Goal: Information Seeking & Learning: Learn about a topic

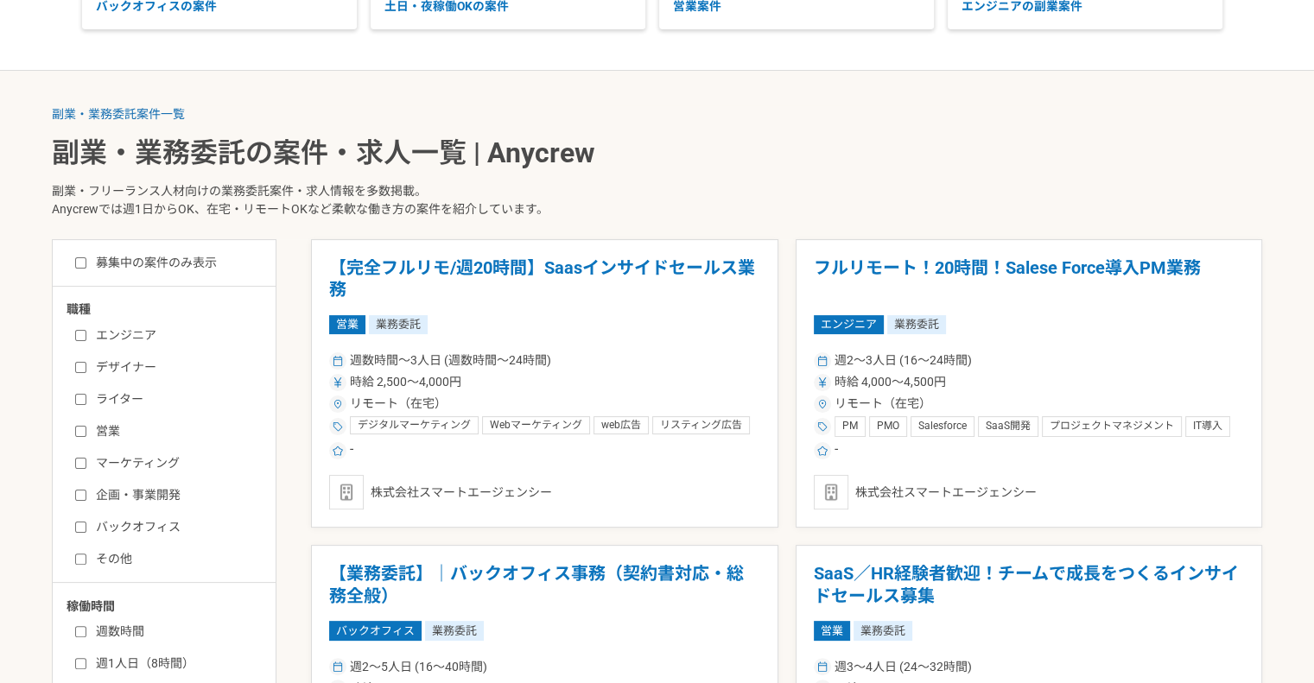
scroll to position [324, 0]
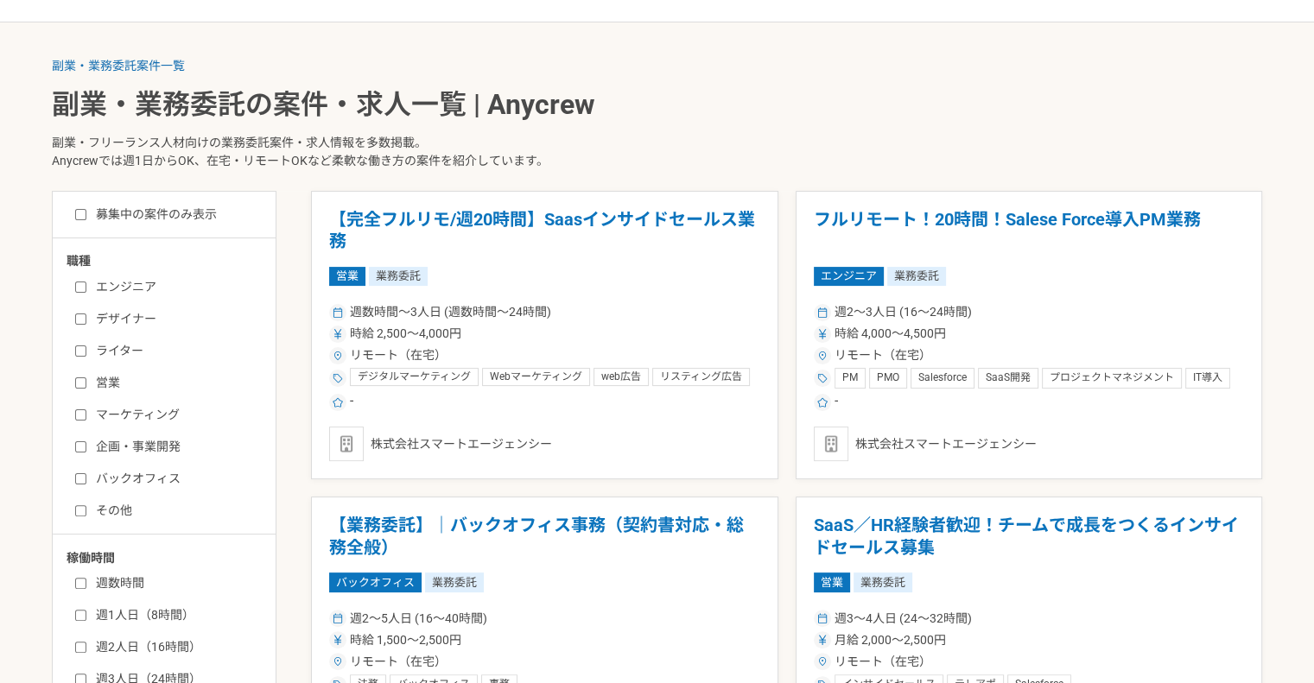
click at [78, 379] on input "営業" at bounding box center [80, 382] width 11 height 11
checkbox input "true"
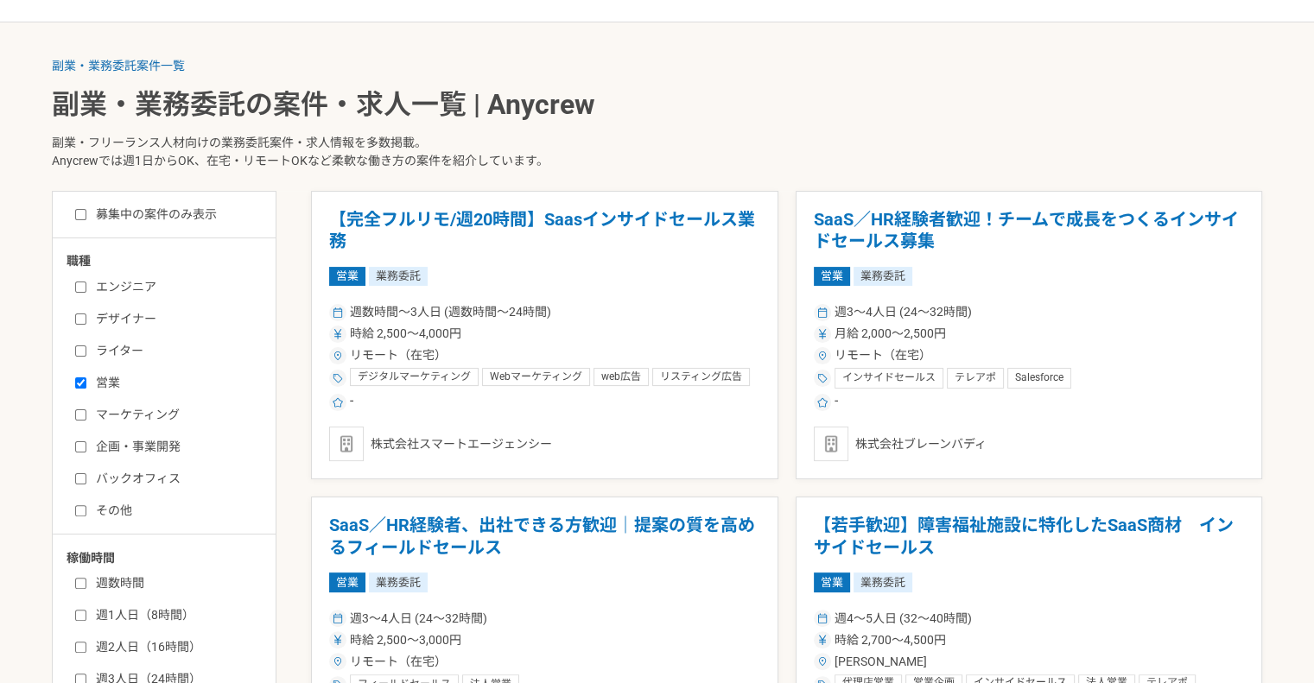
click at [79, 441] on input "企画・事業開発" at bounding box center [80, 446] width 11 height 11
checkbox input "true"
click at [82, 508] on input "その他" at bounding box center [80, 510] width 11 height 11
checkbox input "true"
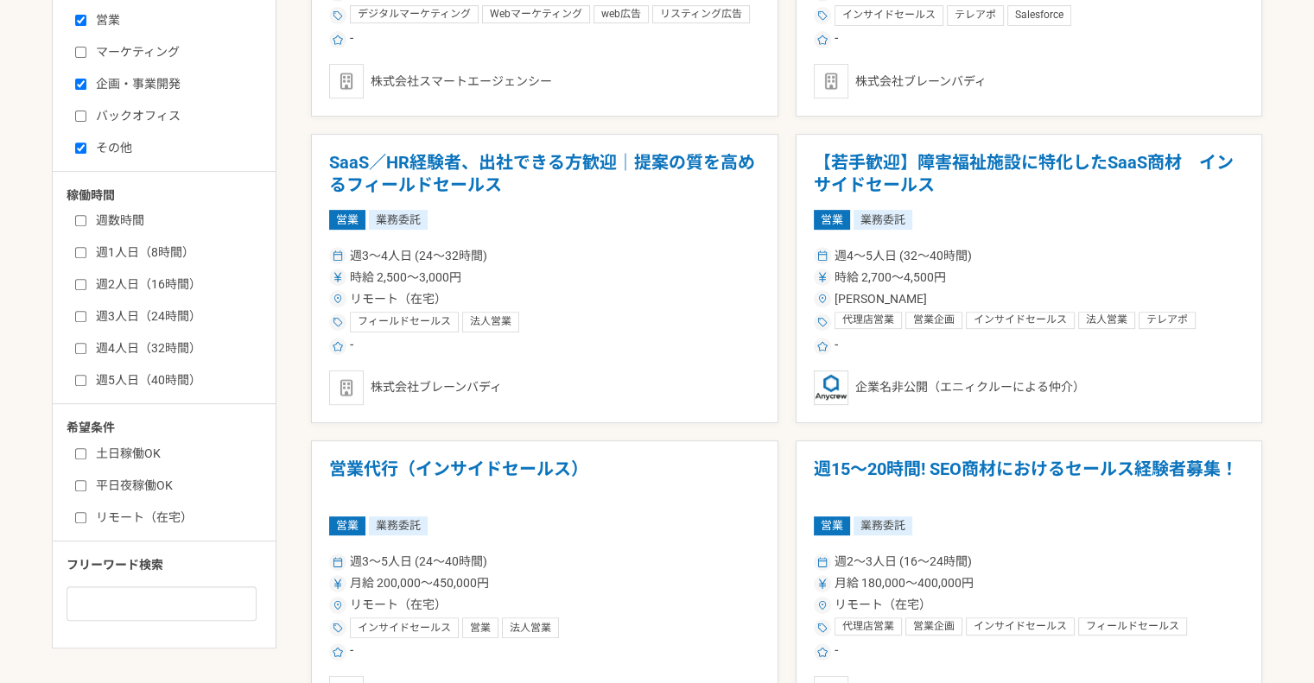
scroll to position [673, 0]
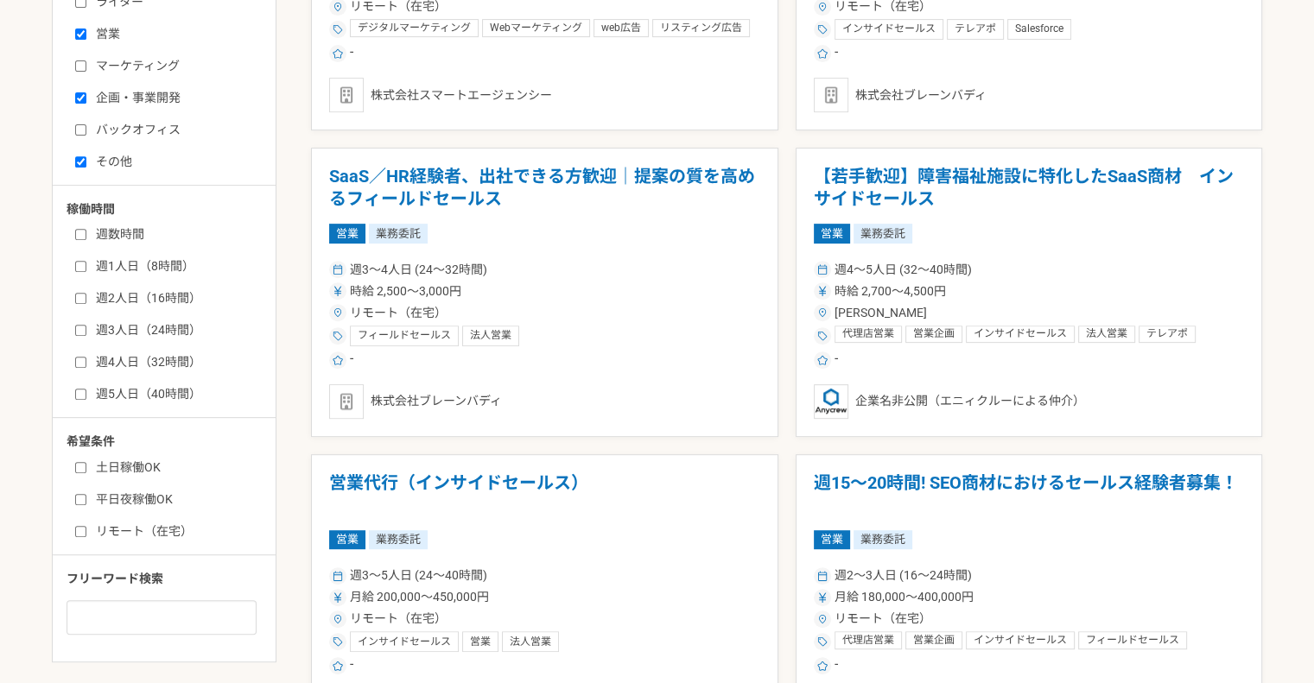
click at [80, 29] on input "営業" at bounding box center [80, 34] width 11 height 11
checkbox input "false"
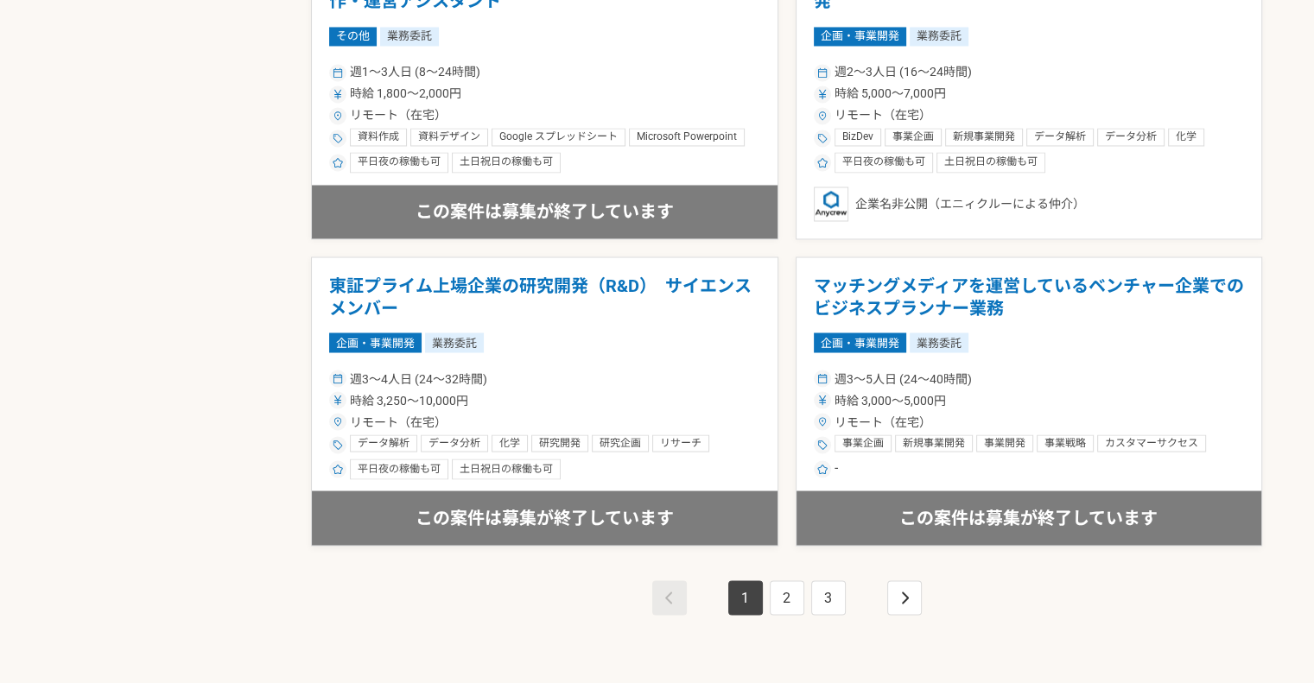
scroll to position [3016, 0]
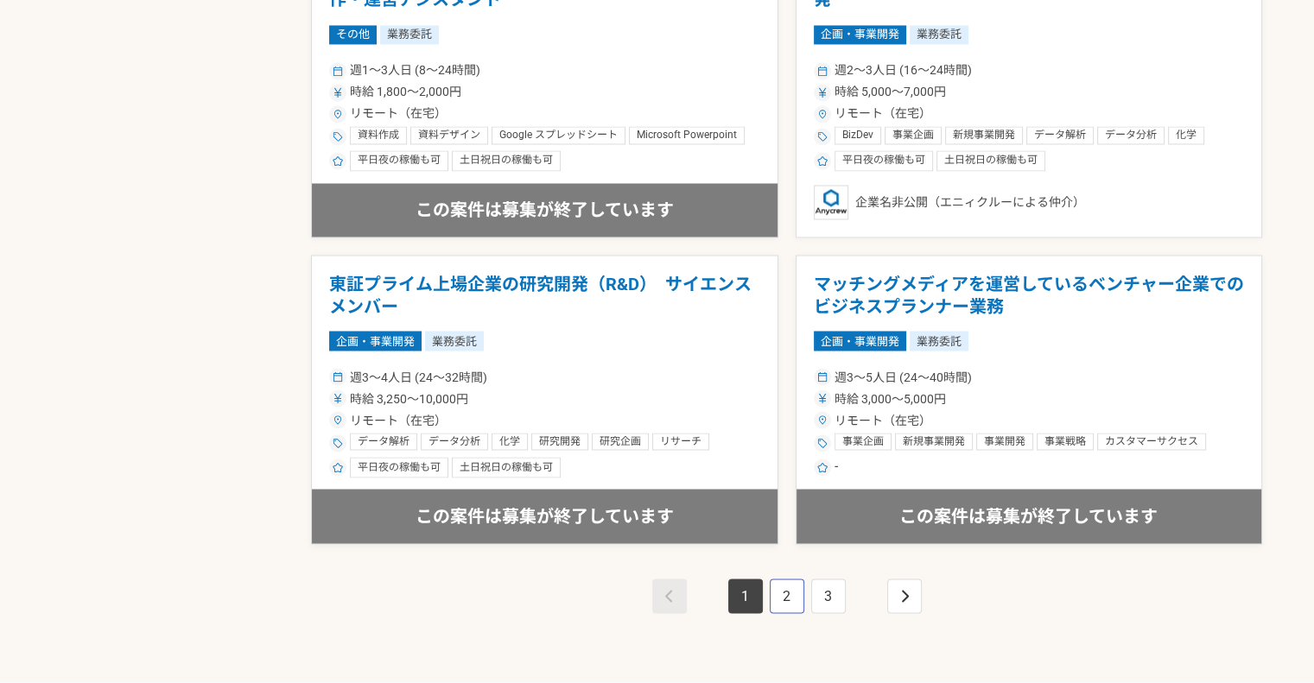
click at [773, 599] on link "2" at bounding box center [787, 596] width 35 height 35
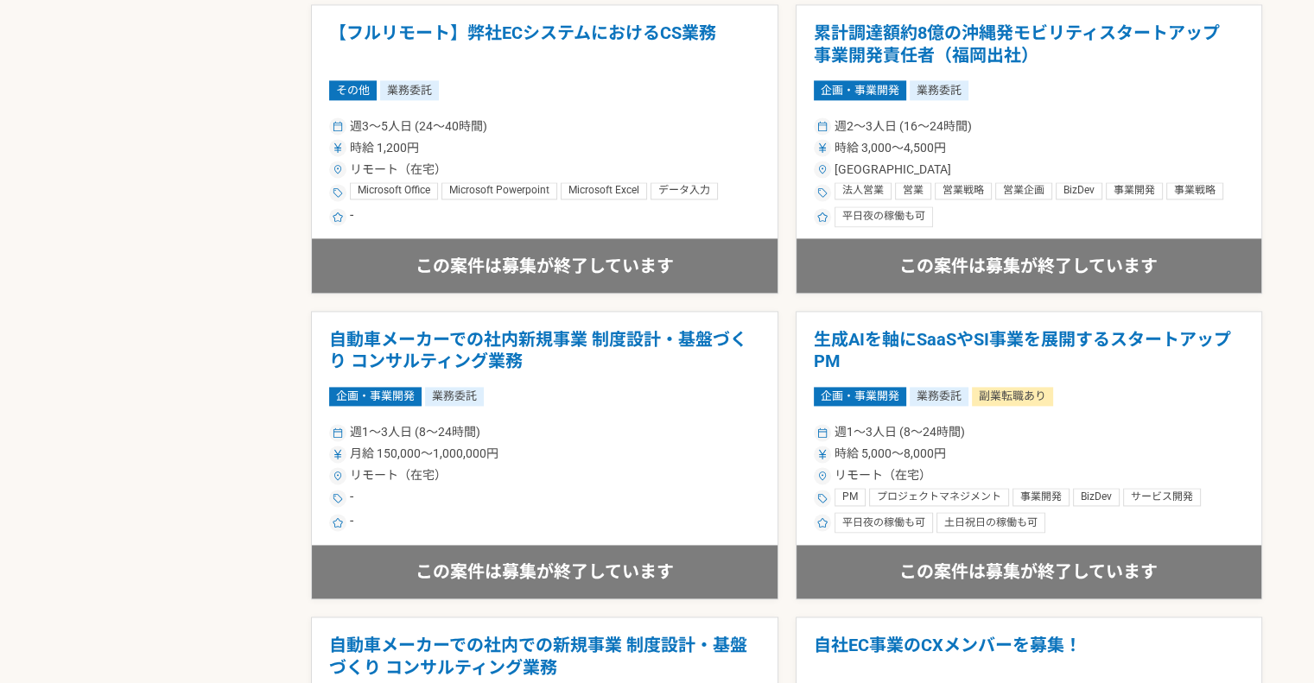
scroll to position [2350, 0]
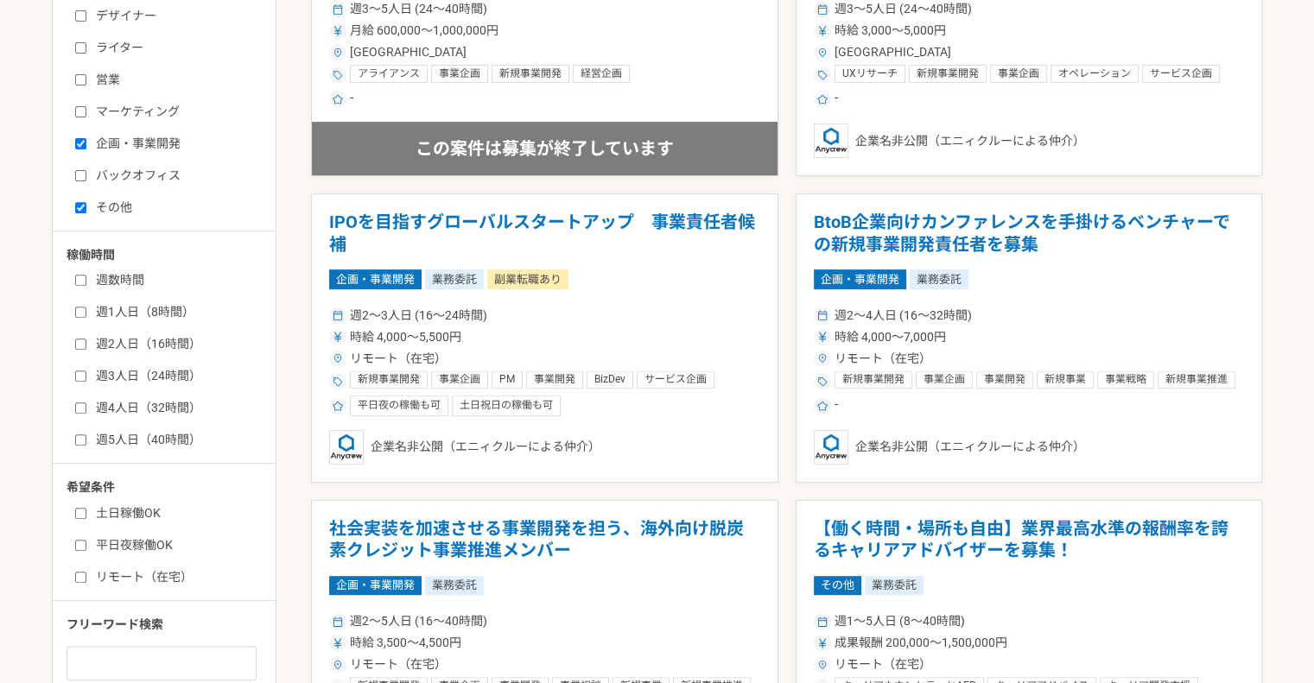
scroll to position [616, 0]
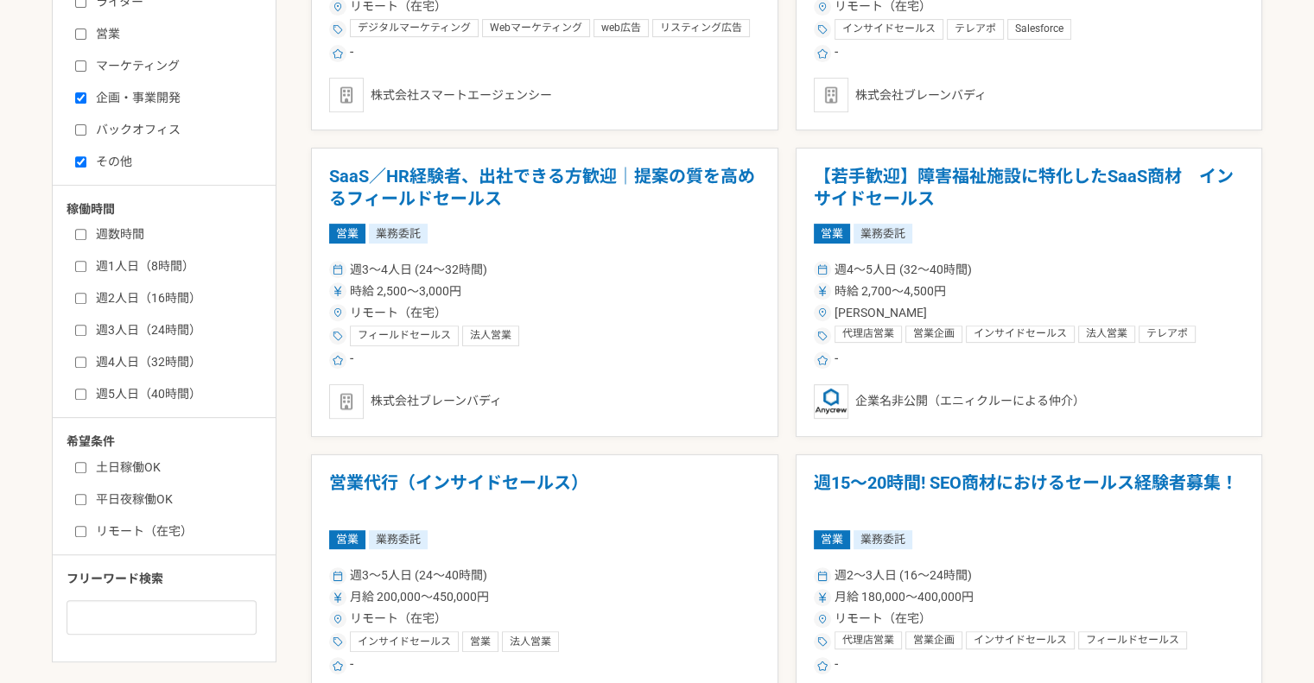
scroll to position [324, 0]
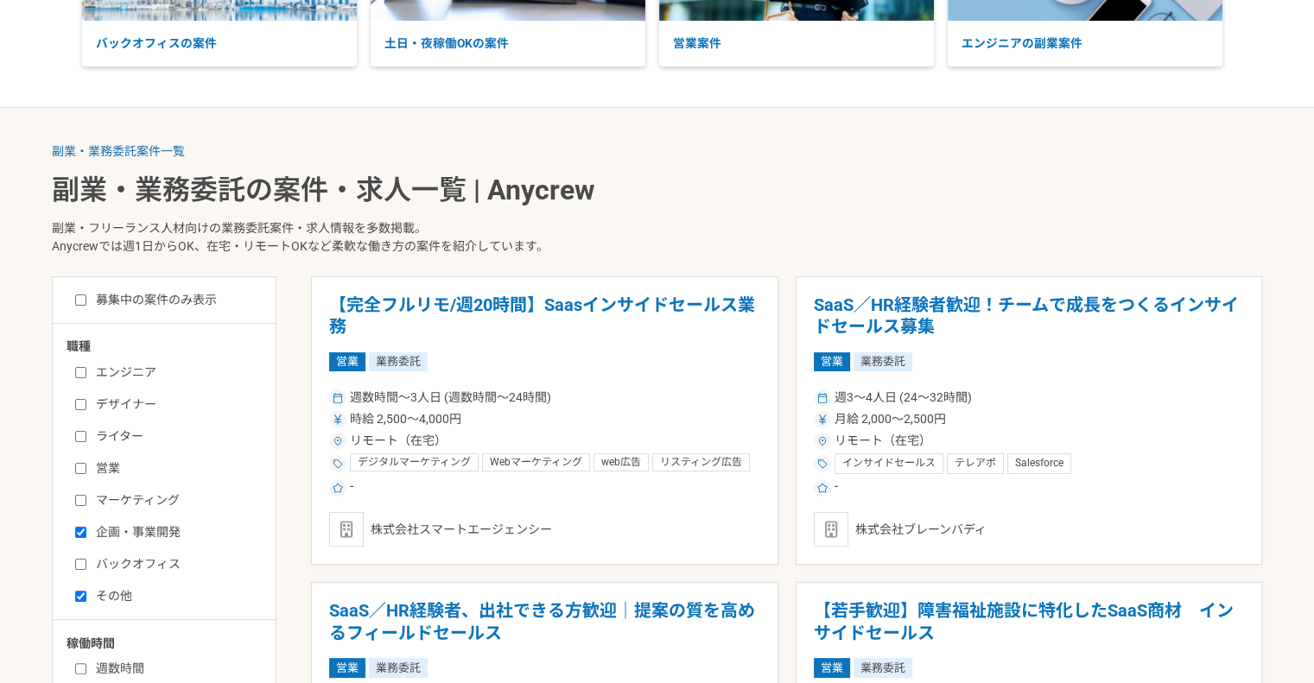
scroll to position [324, 0]
